Goal: Check status: Check status

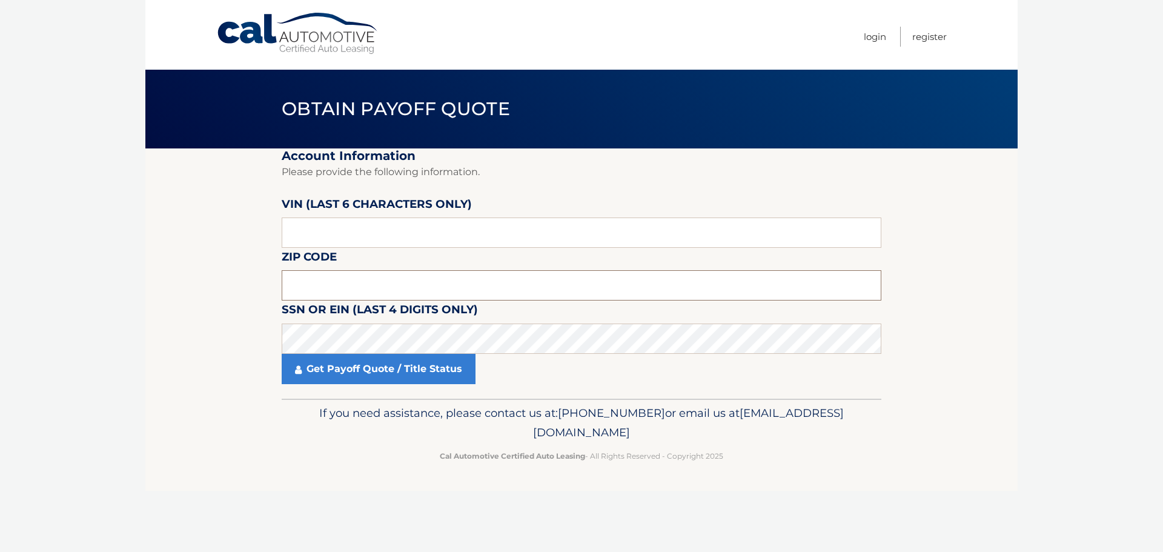
click at [432, 287] on input "text" at bounding box center [582, 285] width 600 height 30
type input "11725"
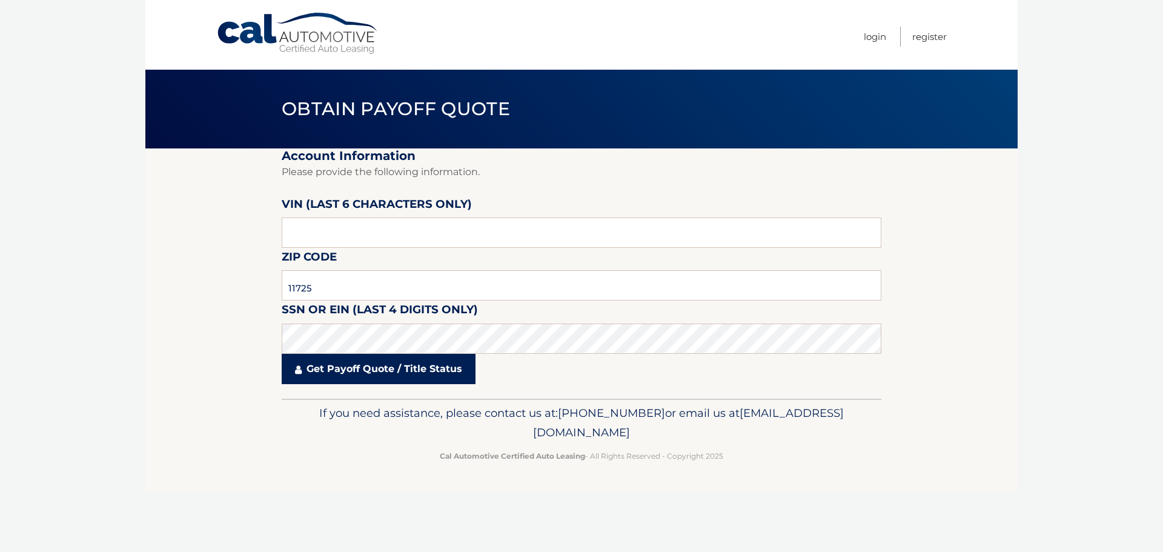
click at [374, 371] on link "Get Payoff Quote / Title Status" at bounding box center [379, 369] width 194 height 30
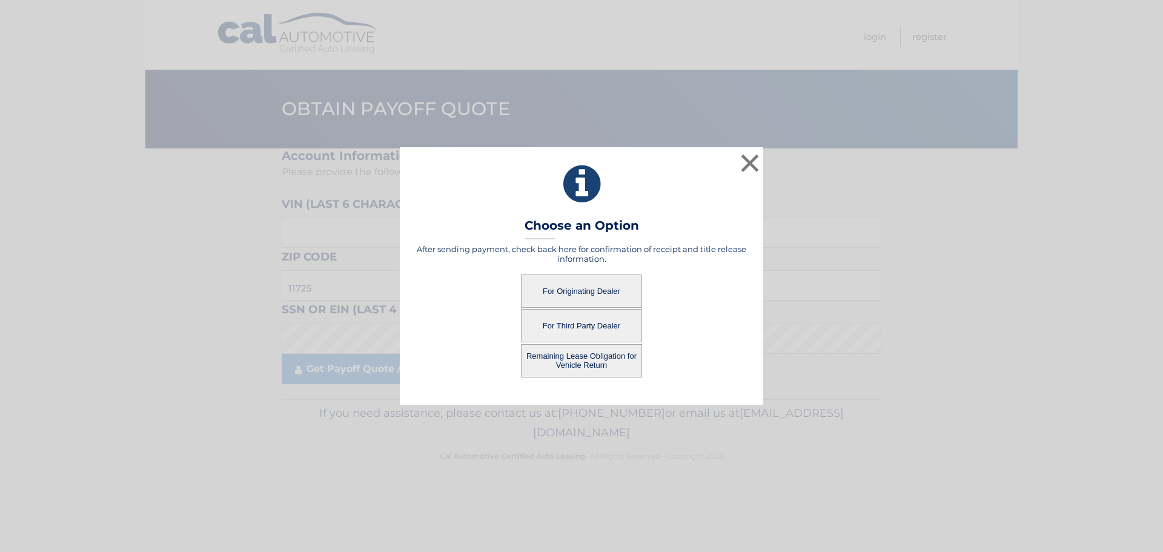
click at [577, 294] on button "For Originating Dealer" at bounding box center [581, 291] width 121 height 33
click at [579, 291] on button "For Originating Dealer" at bounding box center [581, 291] width 121 height 33
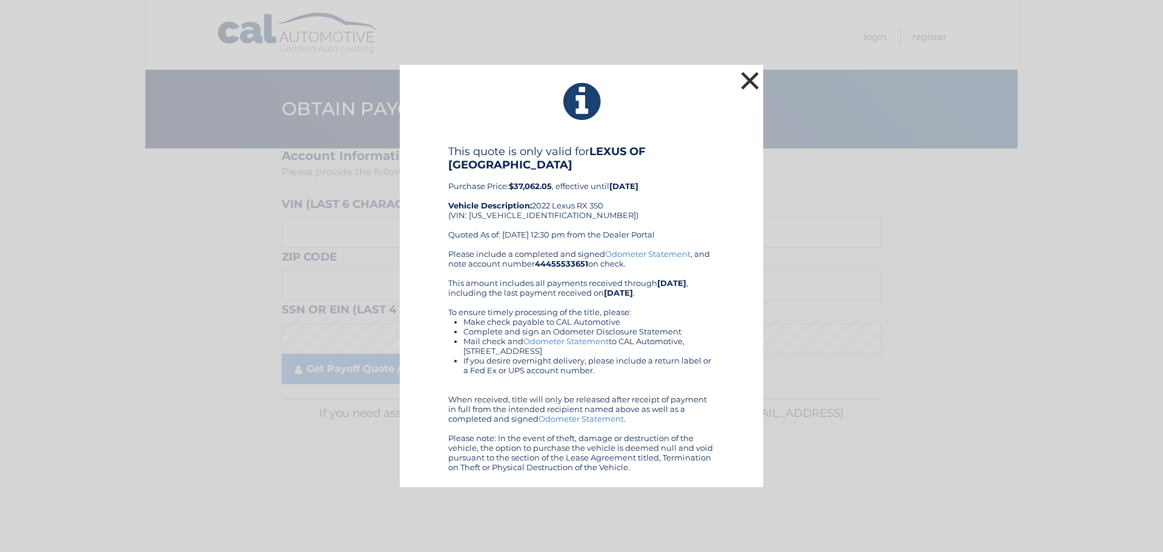
click at [743, 84] on button "×" at bounding box center [750, 80] width 24 height 24
